Goal: Task Accomplishment & Management: Manage account settings

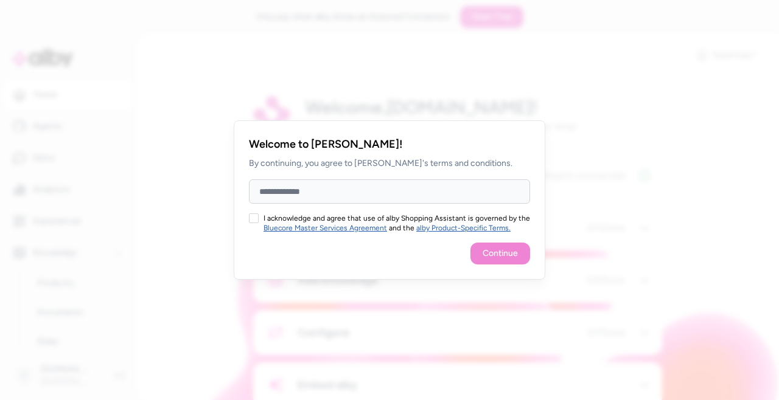
click at [257, 222] on button "I acknowledge and agree that use of alby Shopping Assistant is governed by the …" at bounding box center [254, 218] width 10 height 10
click at [262, 192] on input "Full Name" at bounding box center [389, 191] width 281 height 24
type input "*********"
click at [271, 260] on div "Continue" at bounding box center [389, 254] width 281 height 22
click at [512, 257] on button "Continue" at bounding box center [500, 254] width 60 height 22
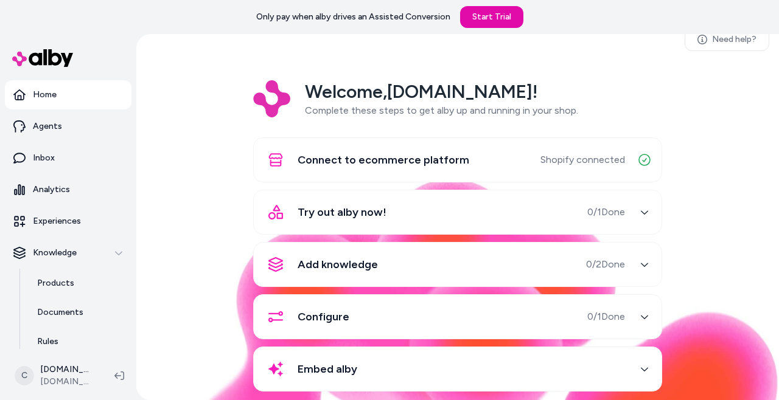
scroll to position [33, 0]
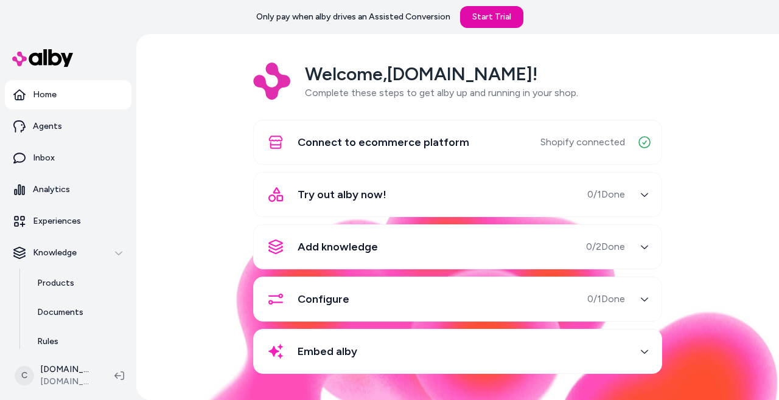
click at [40, 128] on p "Agents" at bounding box center [47, 126] width 29 height 12
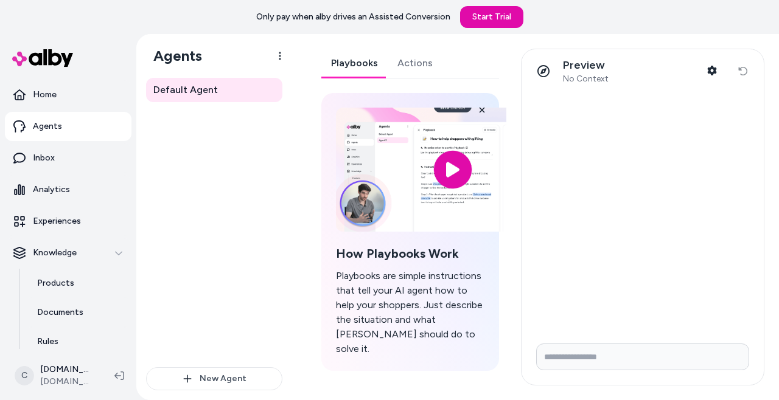
click at [417, 74] on link "Actions" at bounding box center [414, 63] width 55 height 29
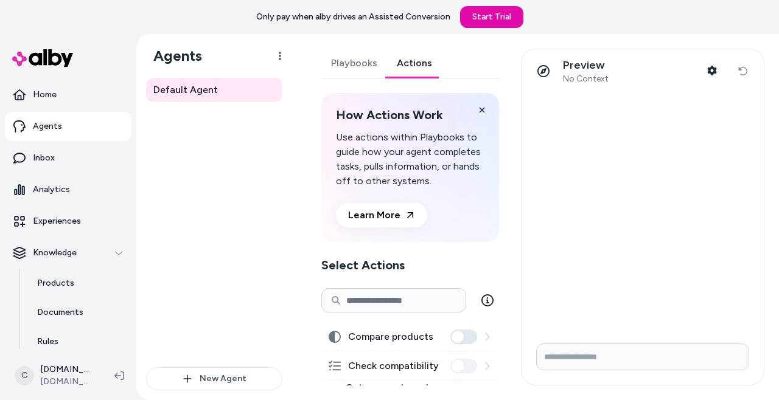
click at [360, 74] on link "Playbooks" at bounding box center [354, 63] width 66 height 29
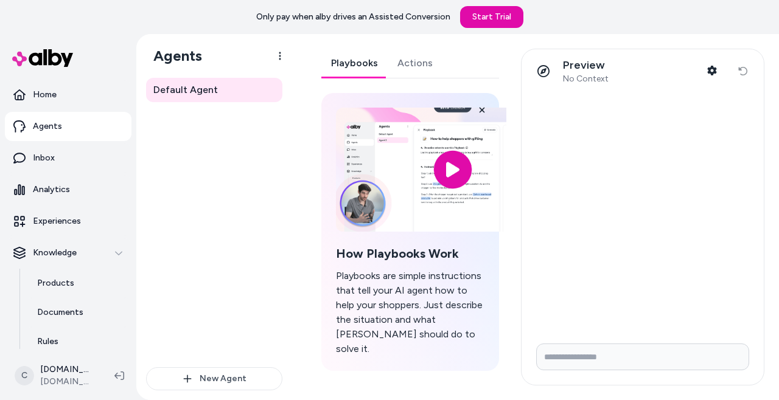
click at [33, 158] on p "Inbox" at bounding box center [44, 158] width 22 height 12
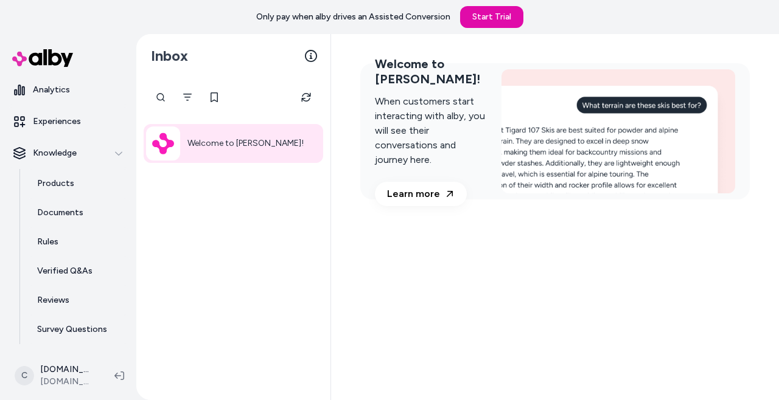
scroll to position [127, 0]
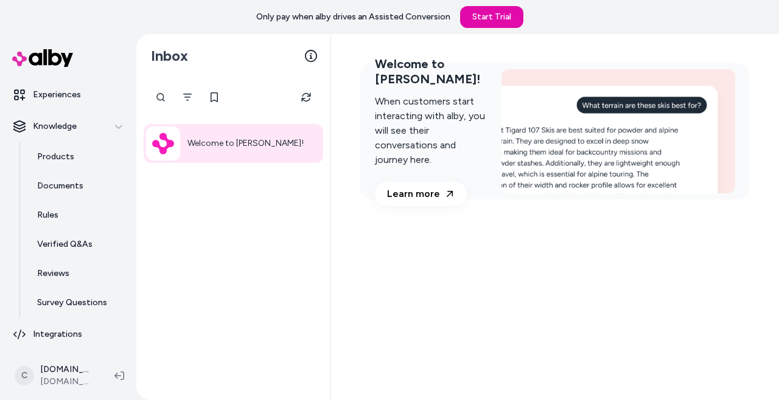
click at [57, 376] on html "Only pay when alby drives an Assisted Conversion Start Trial Home Agents Inbox …" at bounding box center [389, 217] width 779 height 434
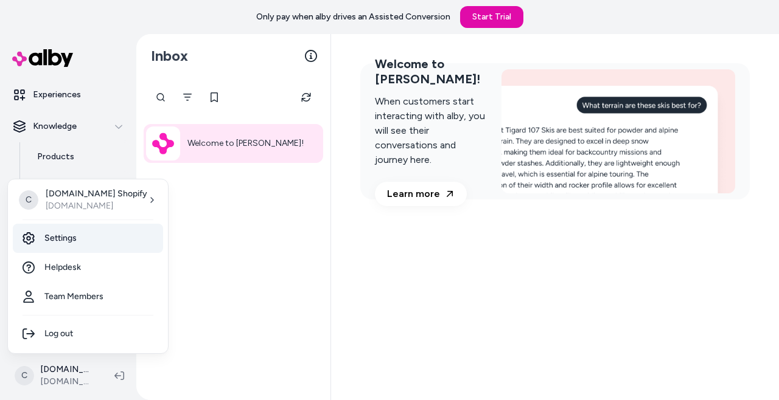
click at [49, 242] on link "Settings" at bounding box center [88, 238] width 150 height 29
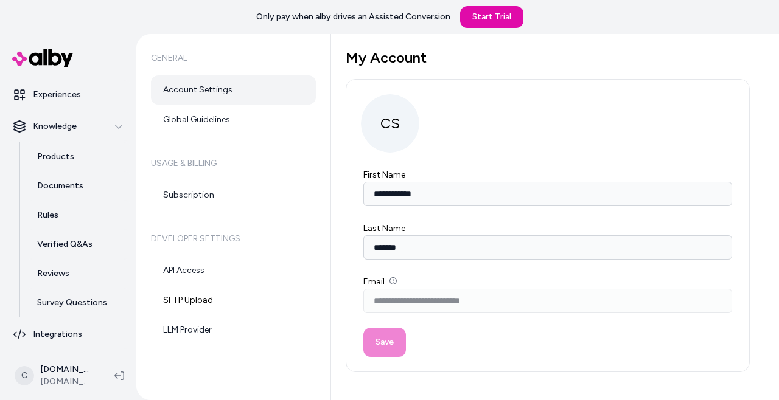
scroll to position [7, 0]
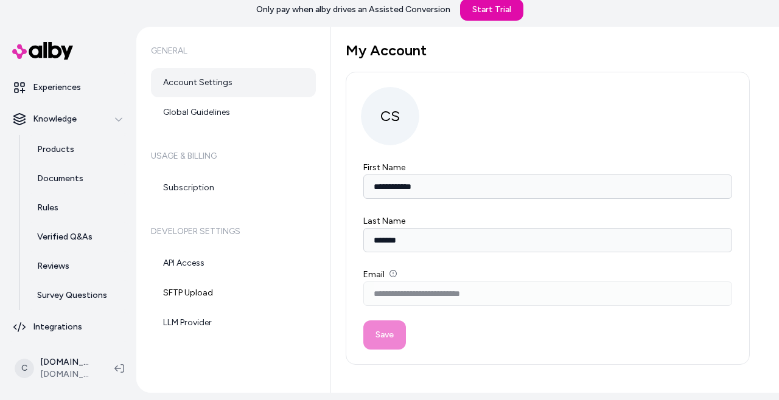
click at [200, 122] on link "Global Guidelines" at bounding box center [233, 112] width 165 height 29
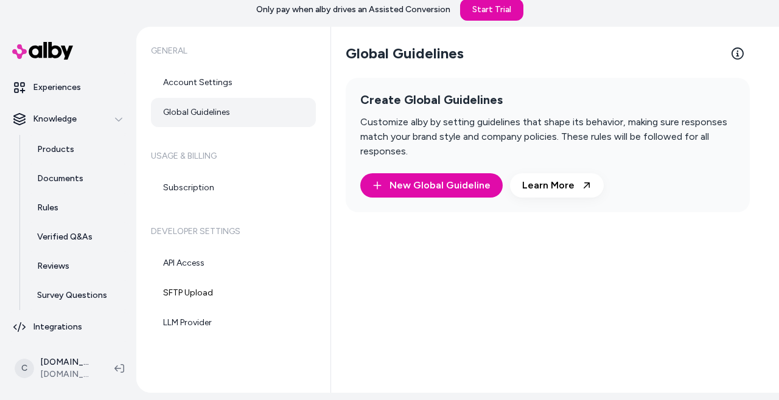
click at [179, 181] on link "Subscription" at bounding box center [233, 187] width 165 height 29
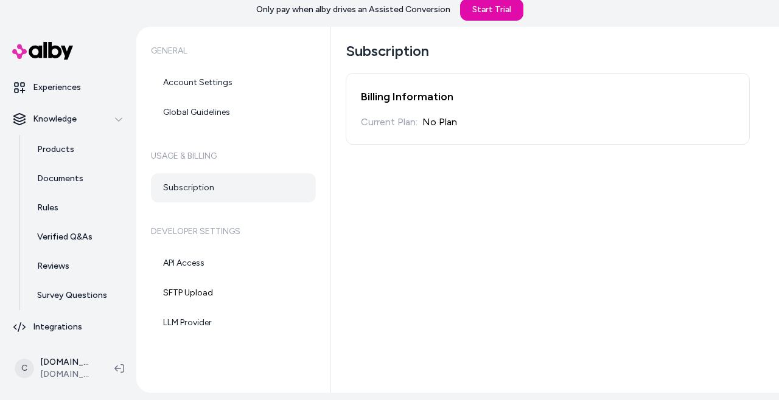
click at [195, 327] on link "LLM Provider" at bounding box center [233, 322] width 165 height 29
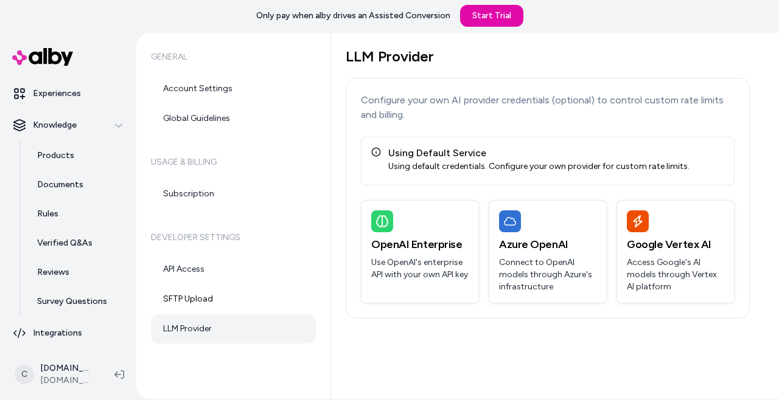
scroll to position [68, 0]
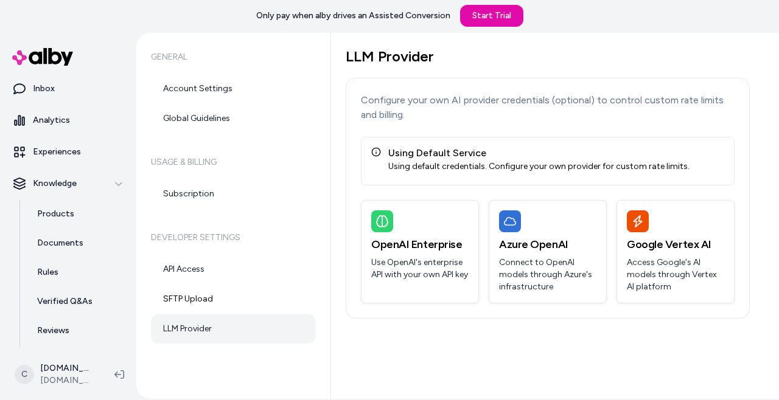
click at [64, 217] on p "Products" at bounding box center [55, 214] width 37 height 12
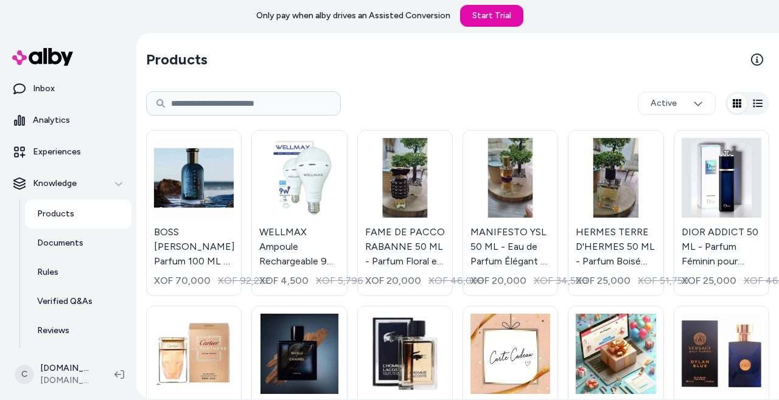
click at [51, 249] on p "Documents" at bounding box center [60, 243] width 46 height 12
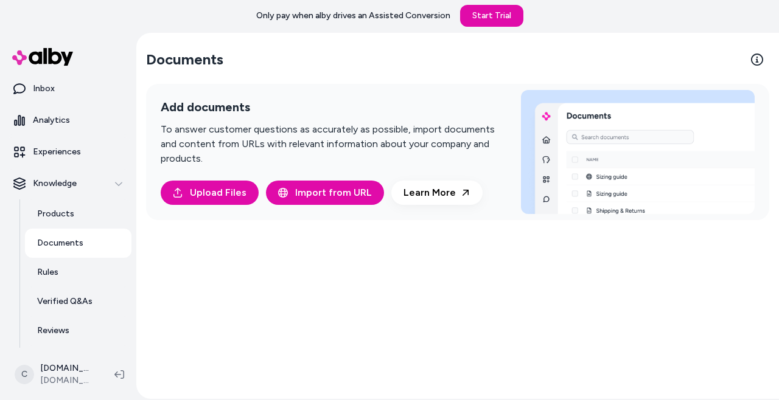
click at [52, 339] on link "Reviews" at bounding box center [78, 330] width 106 height 29
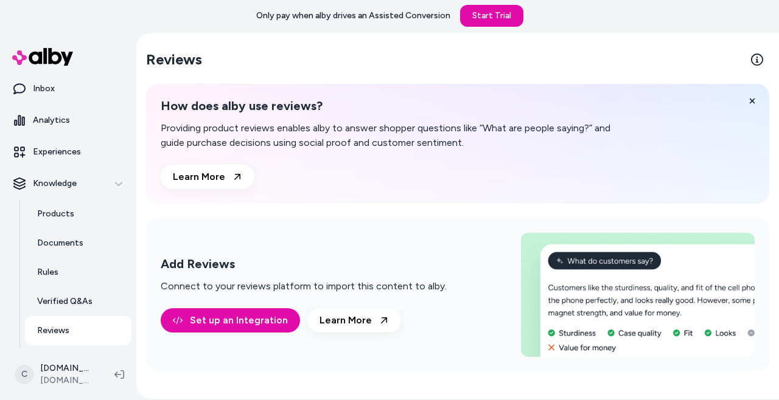
click at [214, 319] on link "Set up an Integration" at bounding box center [230, 320] width 139 height 24
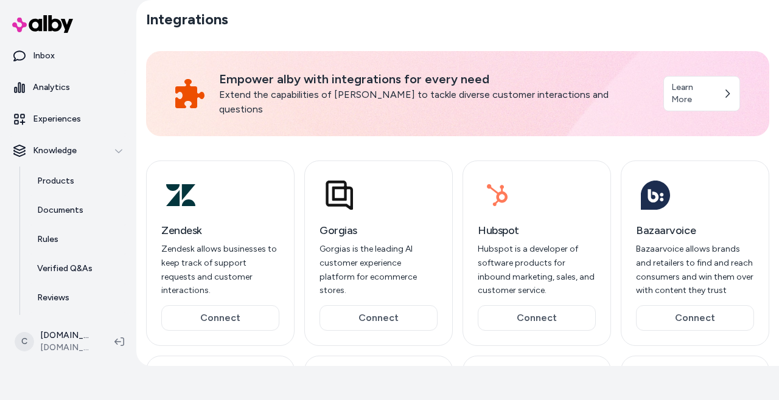
click at [49, 131] on link "Experiences" at bounding box center [68, 119] width 127 height 29
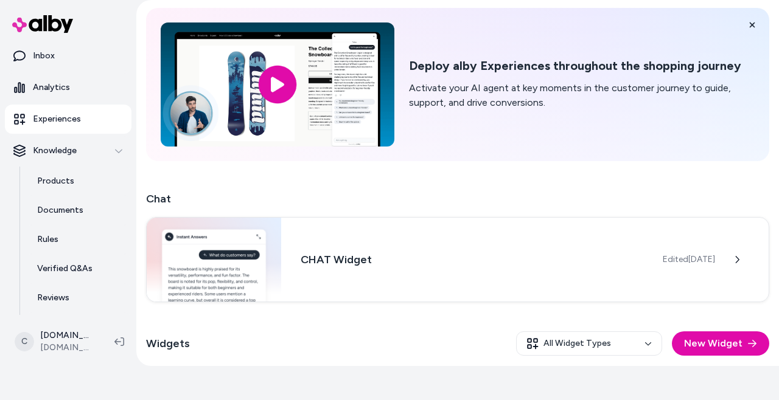
scroll to position [92, 0]
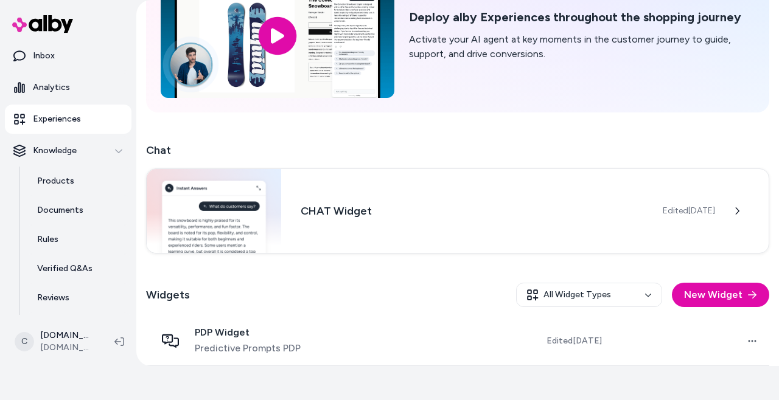
click at [233, 342] on span "Predictive Prompts PDP" at bounding box center [248, 348] width 106 height 15
